Goal: Use online tool/utility

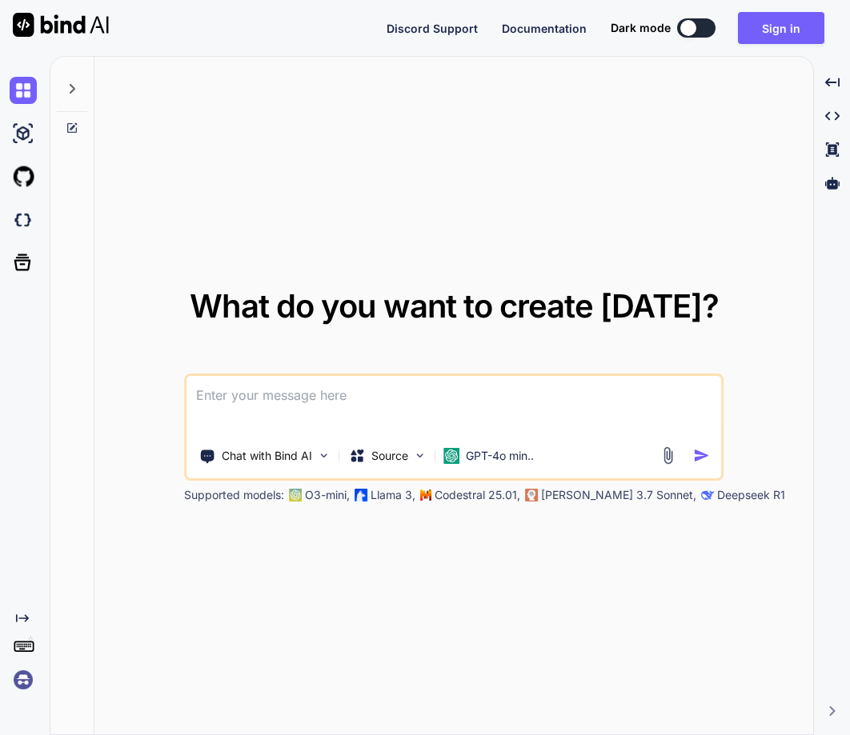
click at [12, 689] on img at bounding box center [23, 679] width 27 height 27
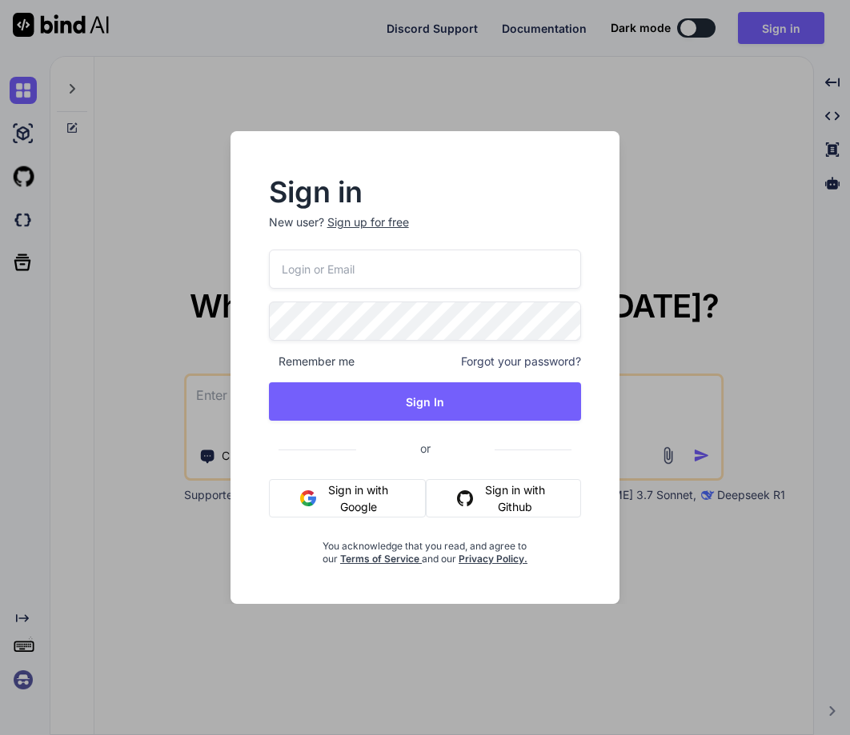
paste input "norbert@monobunt.at"
click at [342, 262] on input "email" at bounding box center [425, 269] width 313 height 39
type input "norbert@monobunt.at"
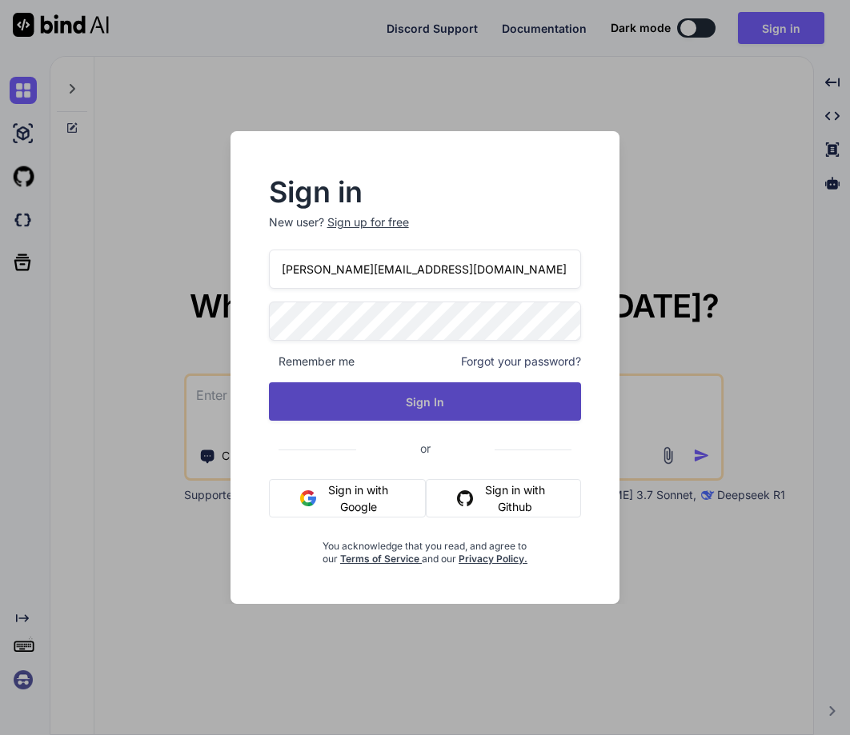
click at [395, 409] on button "Sign In" at bounding box center [425, 401] width 313 height 38
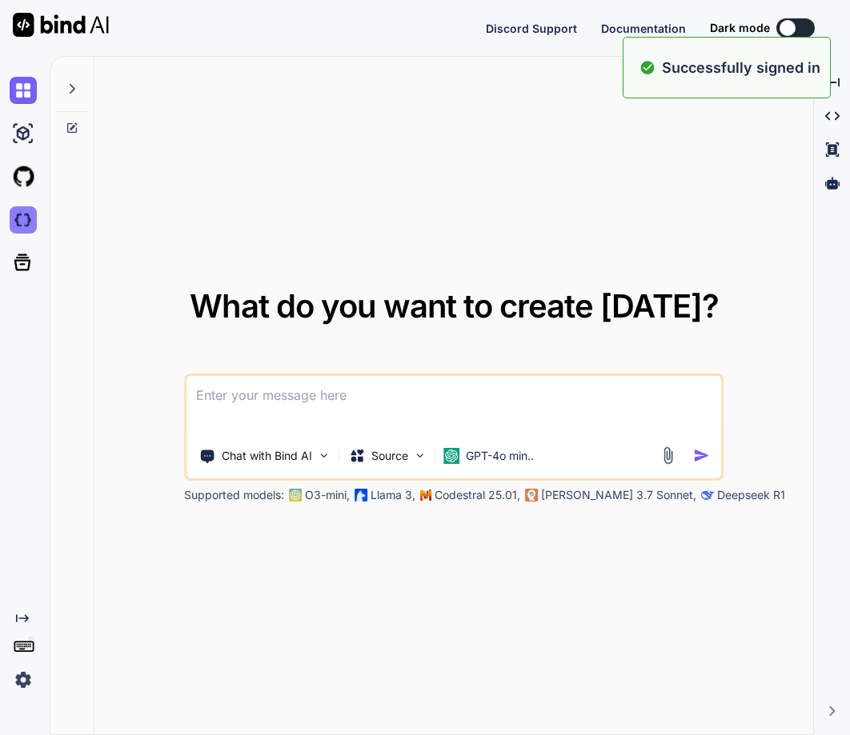
click at [30, 221] on img at bounding box center [23, 219] width 27 height 27
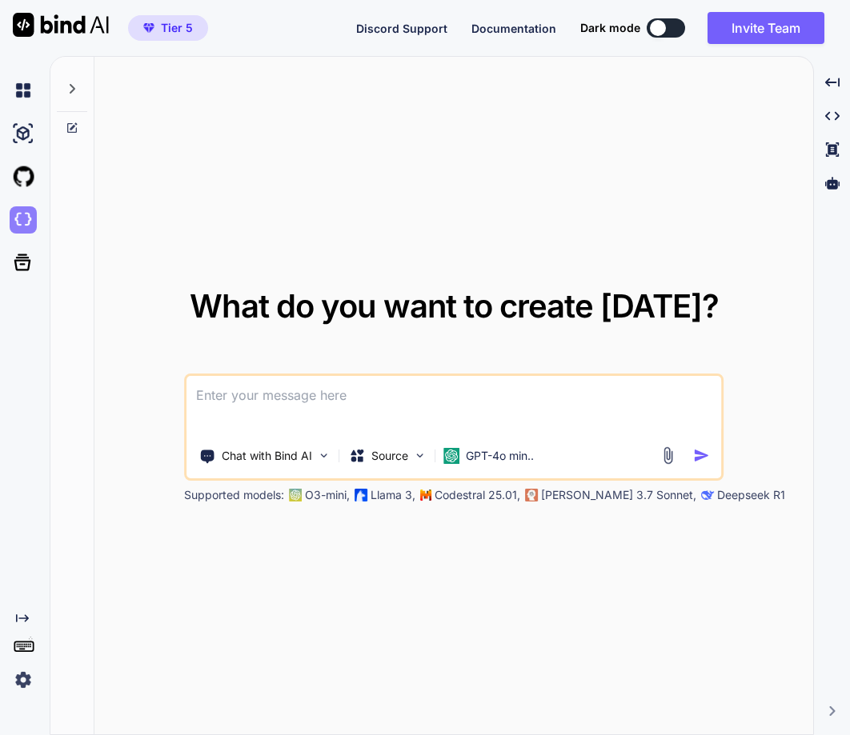
type textarea "x"
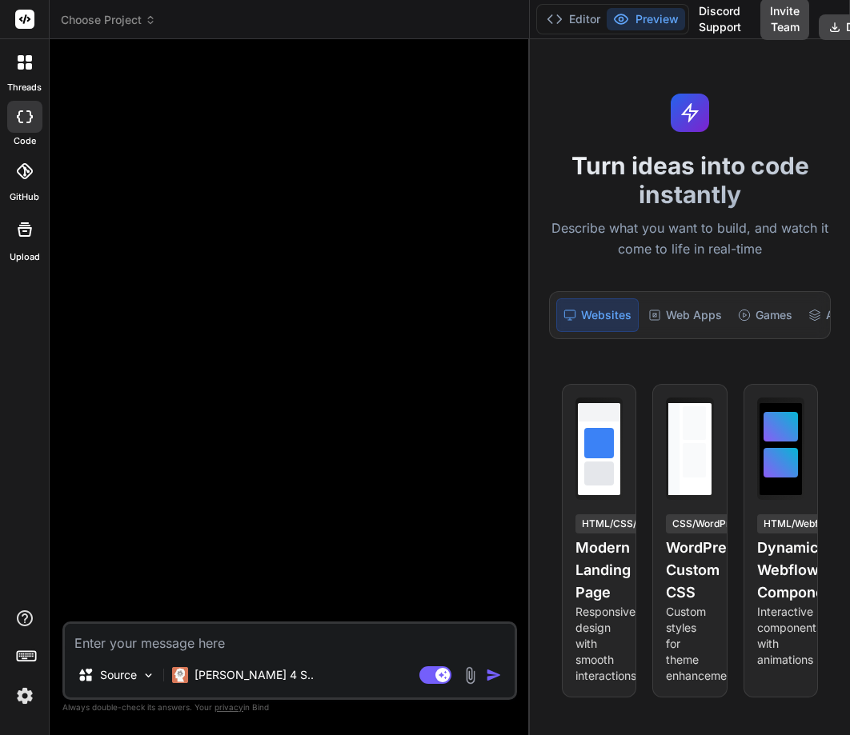
drag, startPoint x: 312, startPoint y: 294, endPoint x: 590, endPoint y: 313, distance: 278.2
click at [590, 313] on div "Choose Project Created with Pixso. Bind AI Web Search Created with Pixso. Code …" at bounding box center [450, 367] width 800 height 735
type textarea "x"
click at [17, 75] on div at bounding box center [25, 63] width 34 height 34
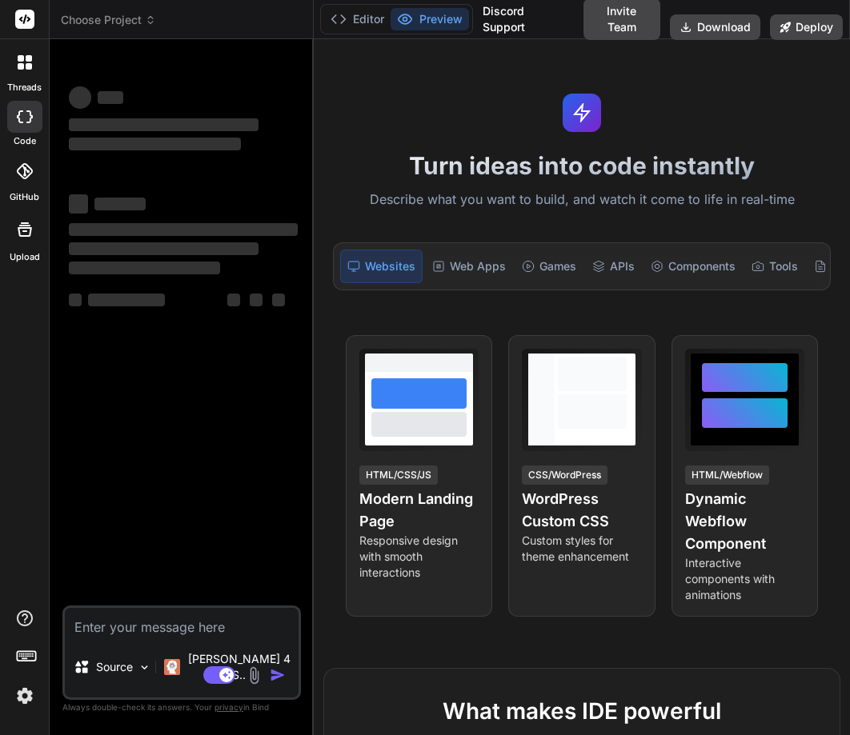
click at [30, 60] on icon at bounding box center [29, 58] width 6 height 6
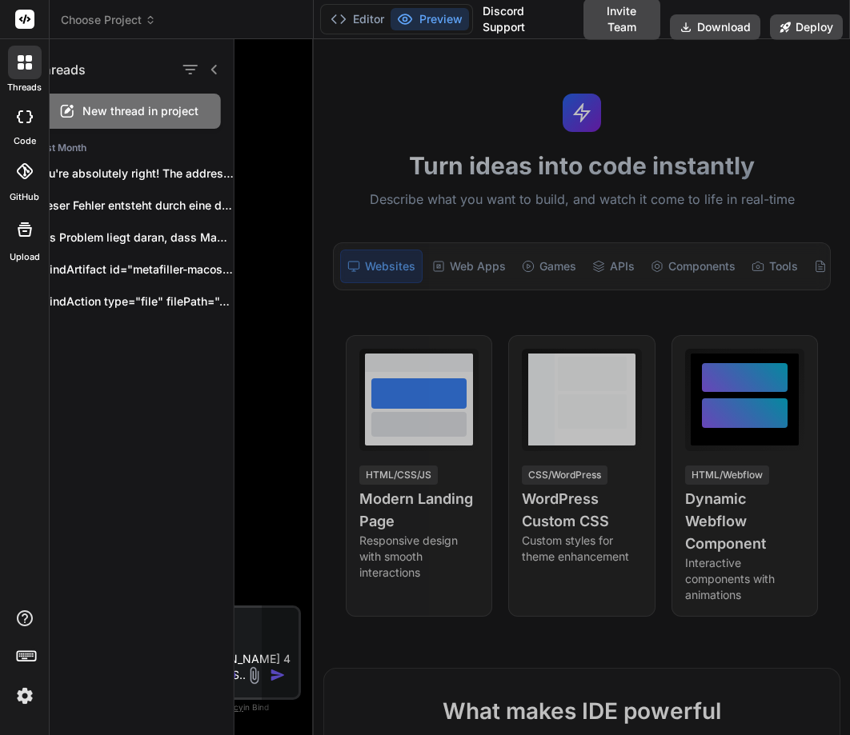
type textarea "x"
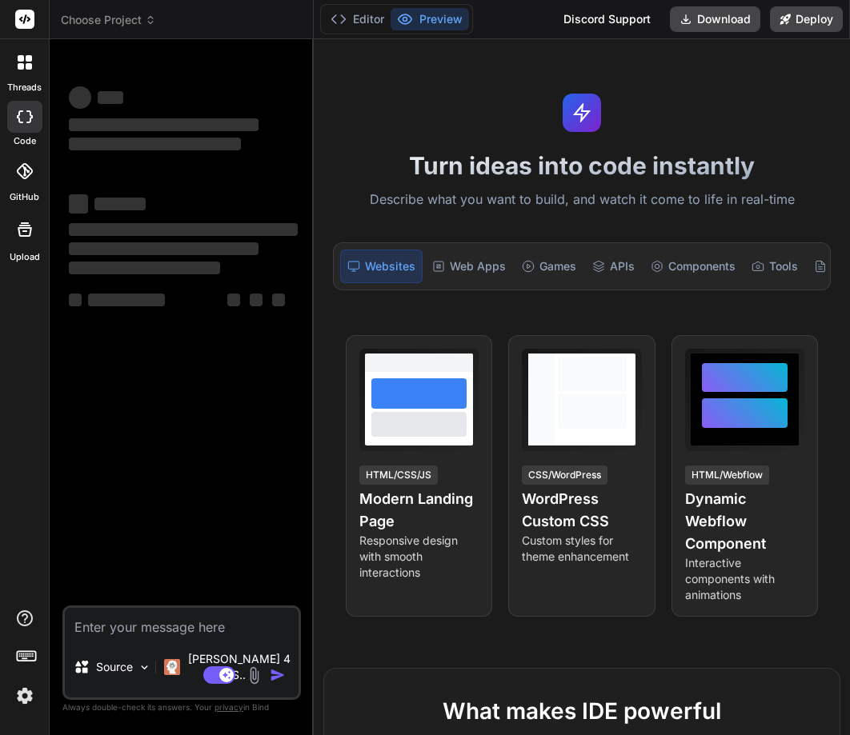
click at [20, 59] on icon at bounding box center [21, 58] width 6 height 6
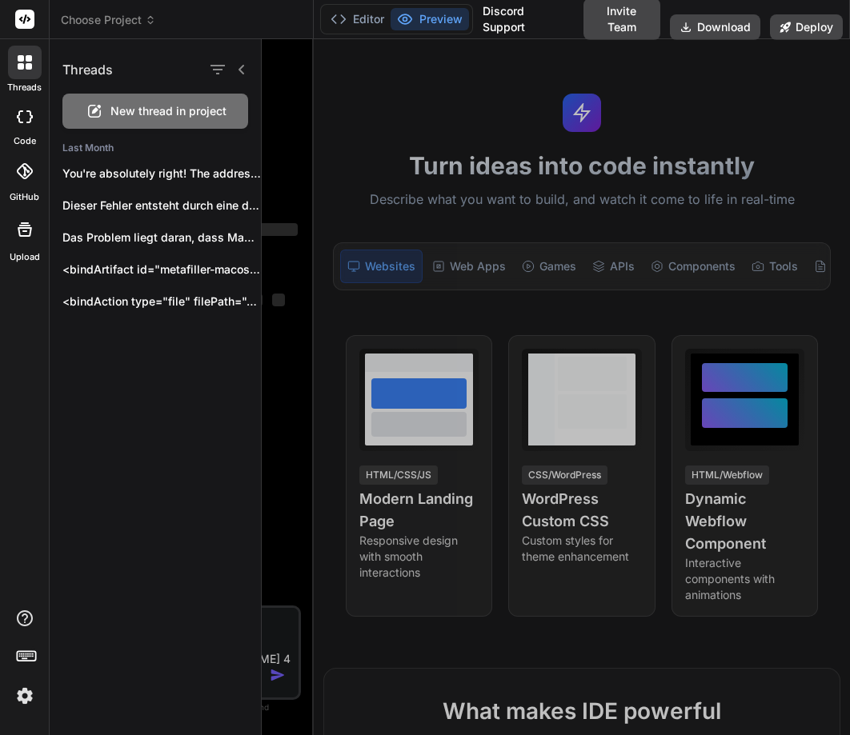
type textarea "x"
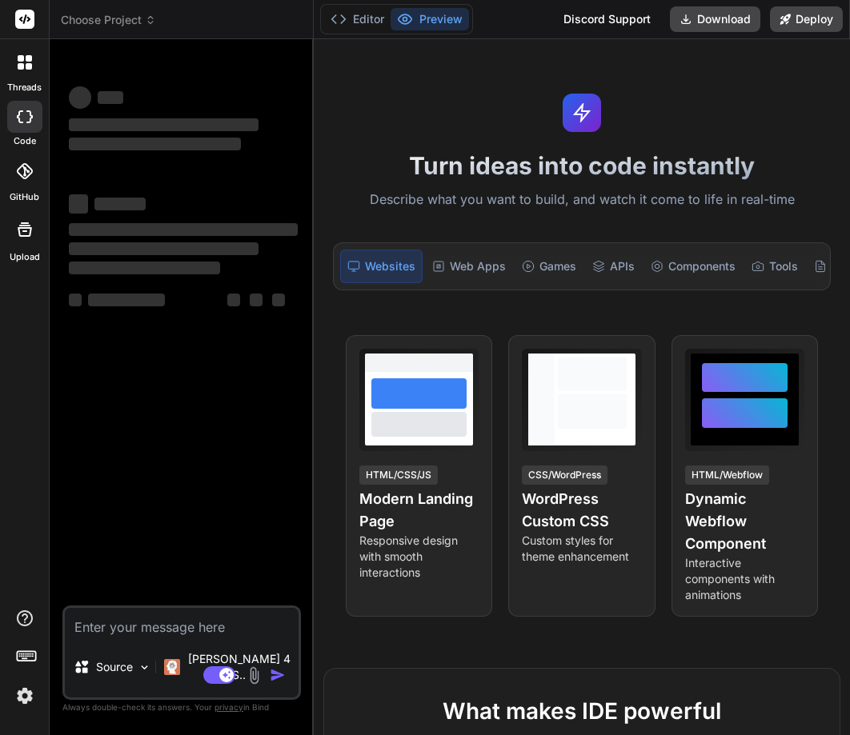
click at [26, 58] on icon at bounding box center [29, 58] width 6 height 6
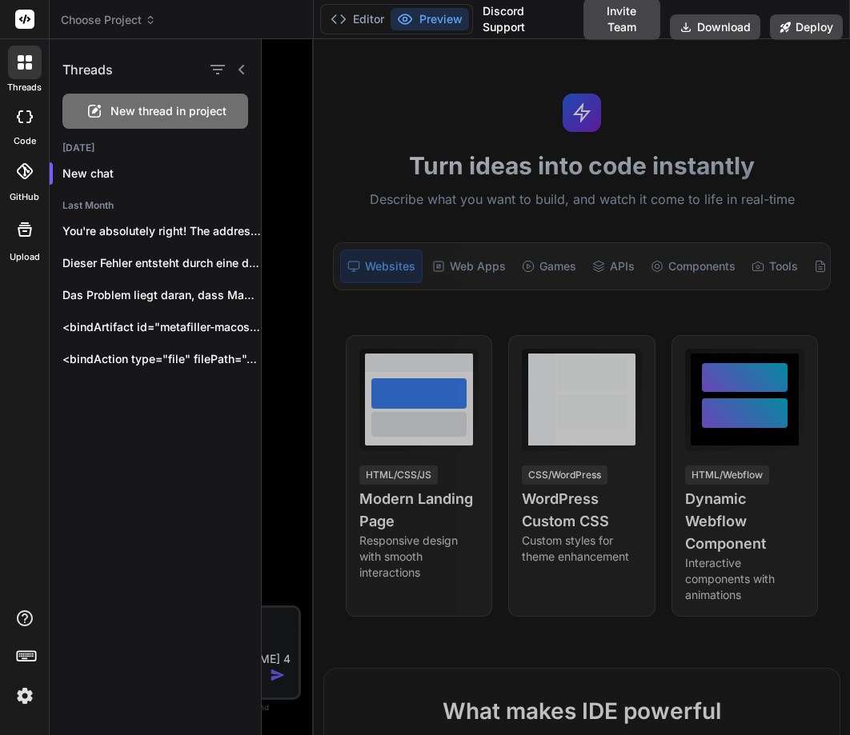
type textarea "x"
